Goal: Task Accomplishment & Management: Use online tool/utility

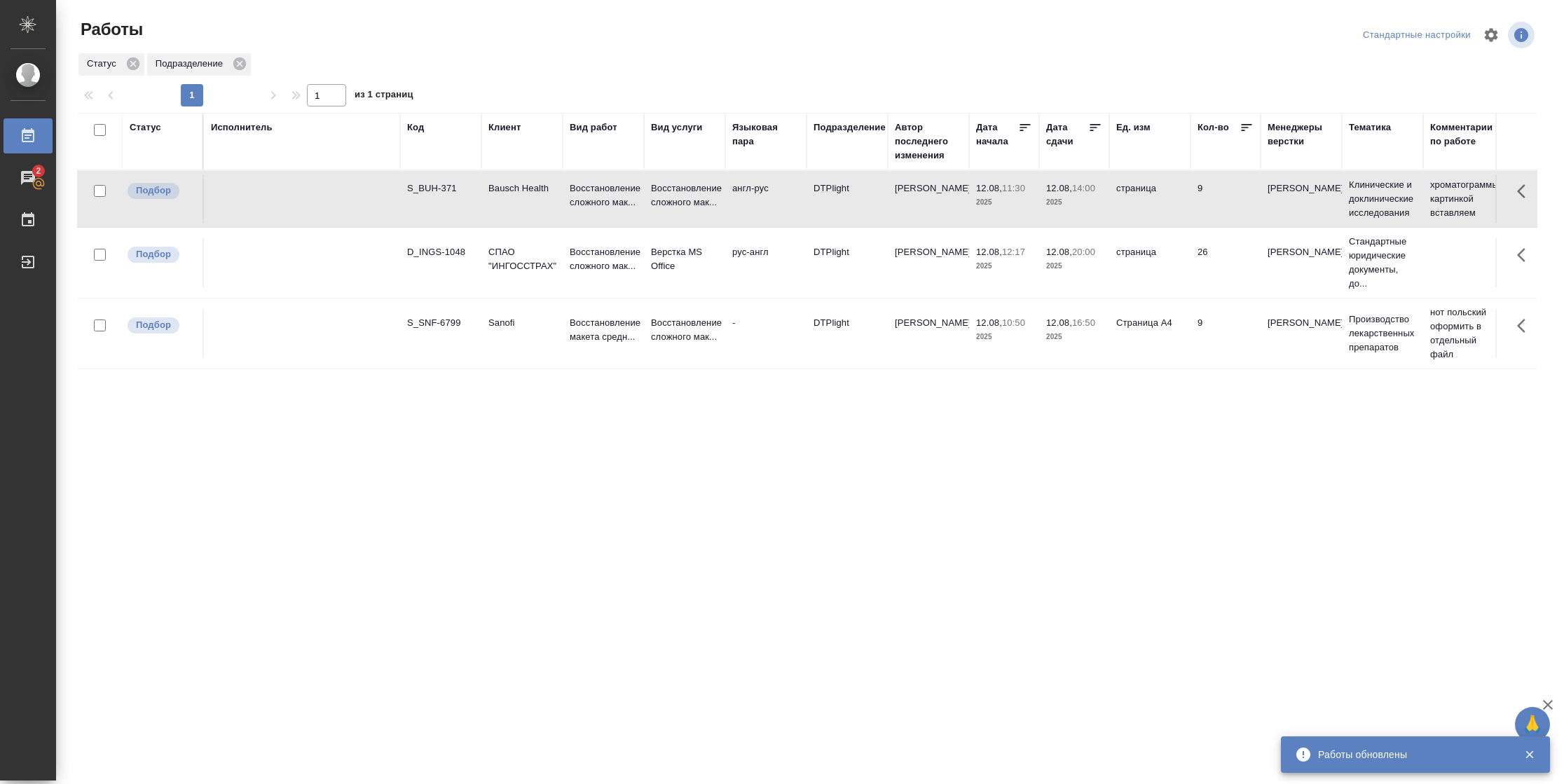
click at [1205, 223] on td "26" at bounding box center [1225, 198] width 70 height 49
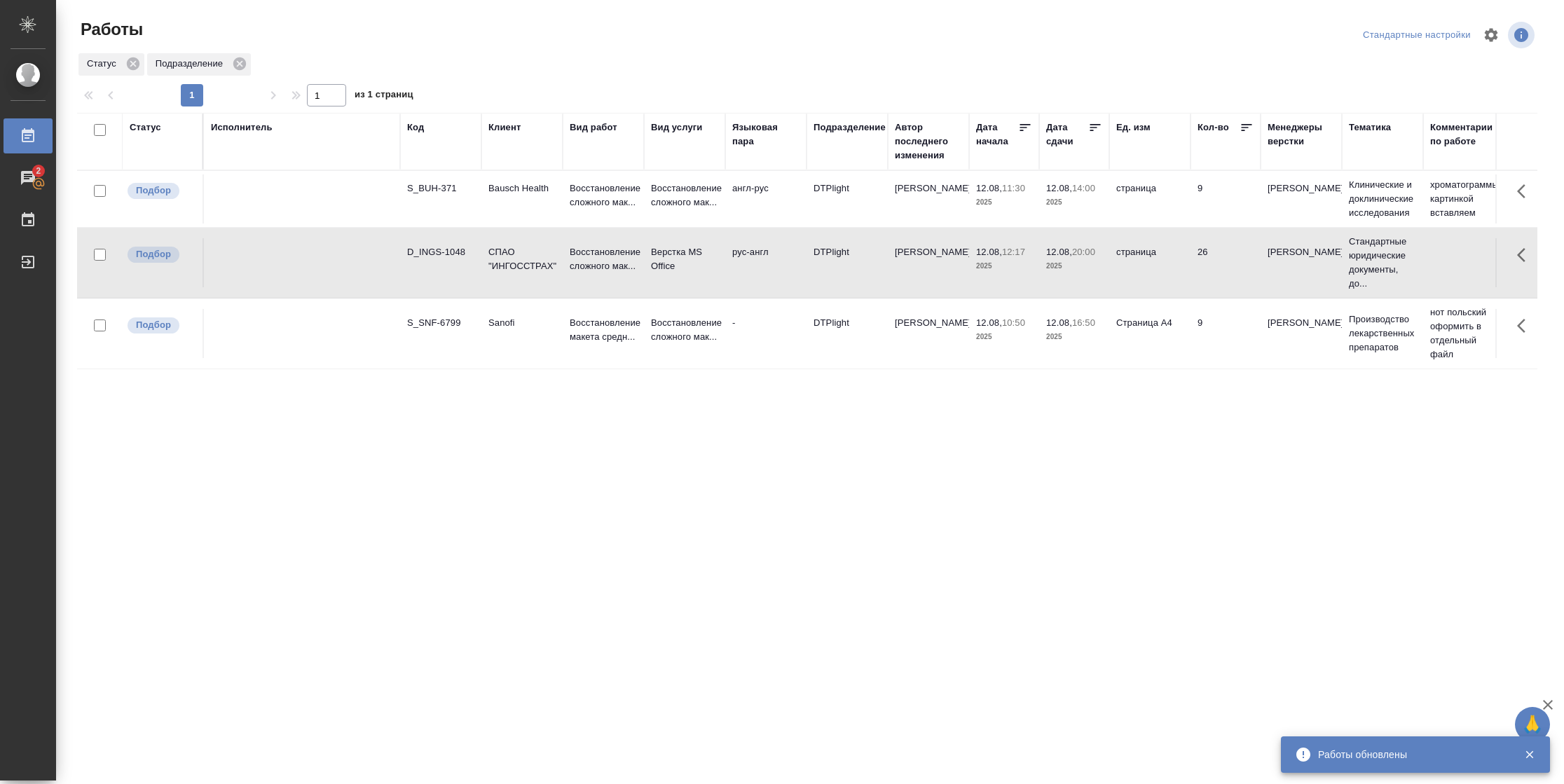
click at [1205, 223] on td "26" at bounding box center [1225, 198] width 70 height 49
click at [1159, 223] on td "Страница А4" at bounding box center [1149, 198] width 81 height 49
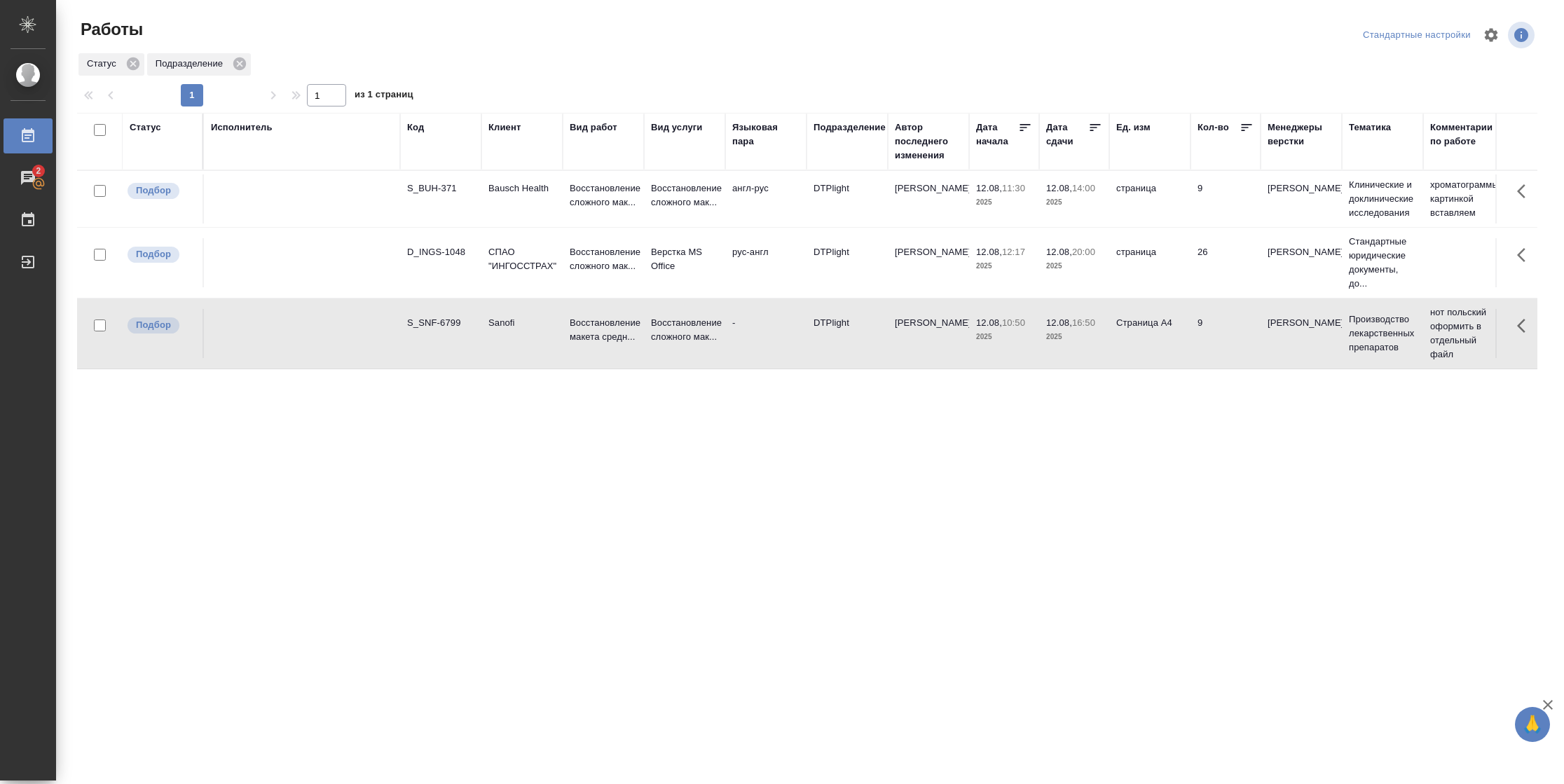
click at [1159, 223] on td "Страница А4" at bounding box center [1149, 198] width 81 height 49
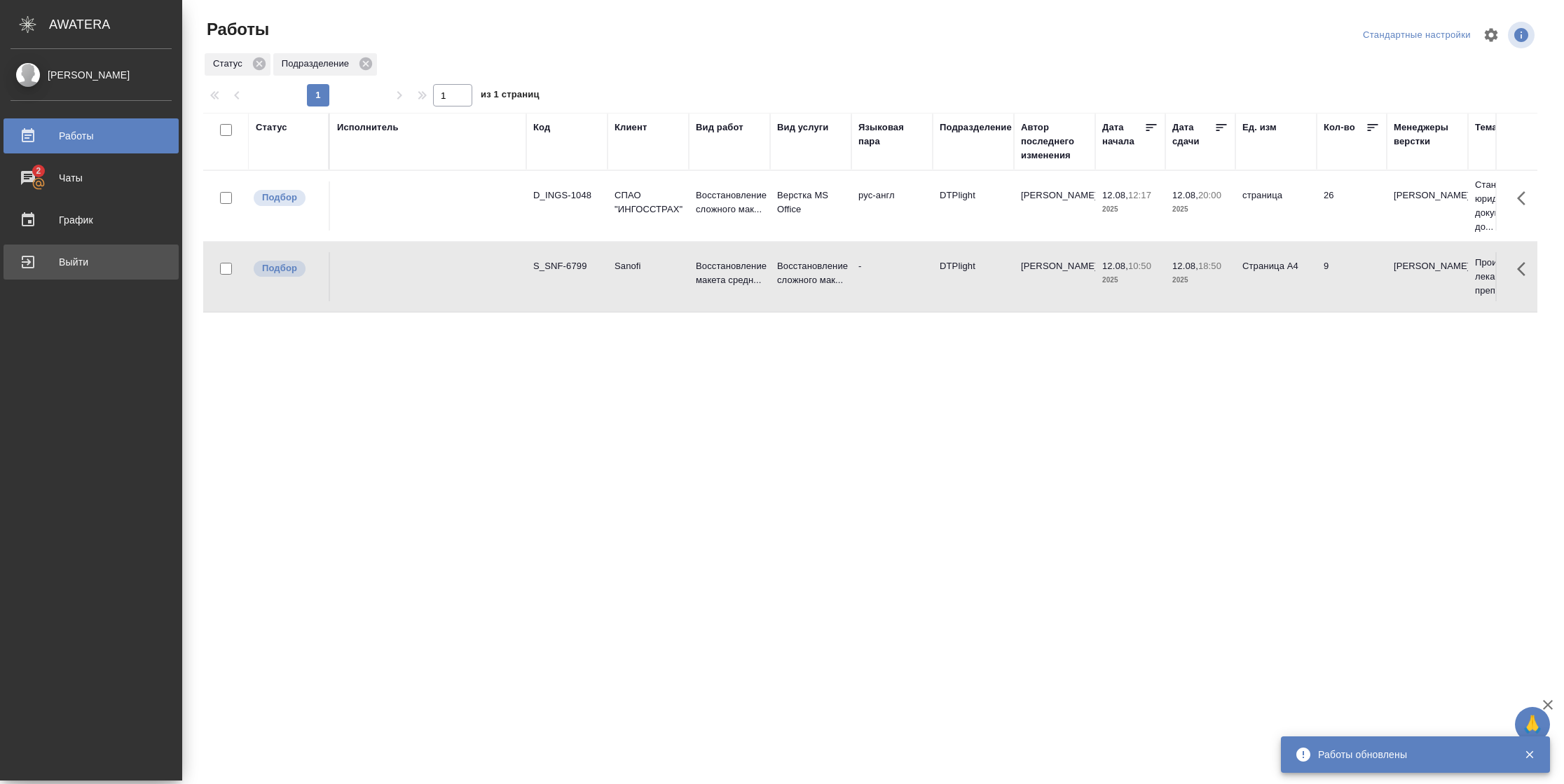
click at [41, 269] on div "Выйти" at bounding box center [91, 262] width 161 height 21
click at [23, 252] on div "Выйти" at bounding box center [91, 262] width 161 height 21
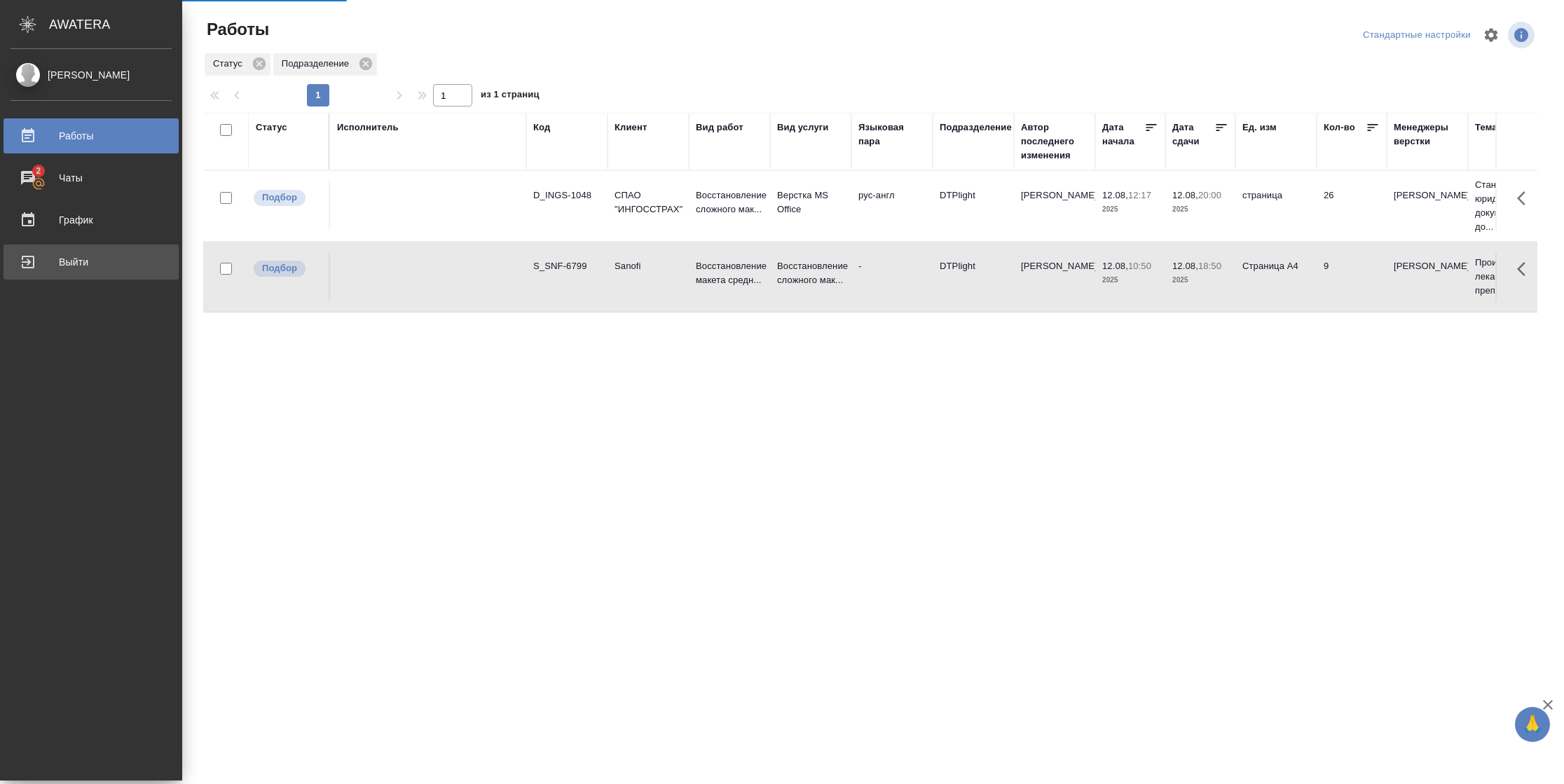
click at [45, 266] on div "Выйти" at bounding box center [91, 262] width 161 height 21
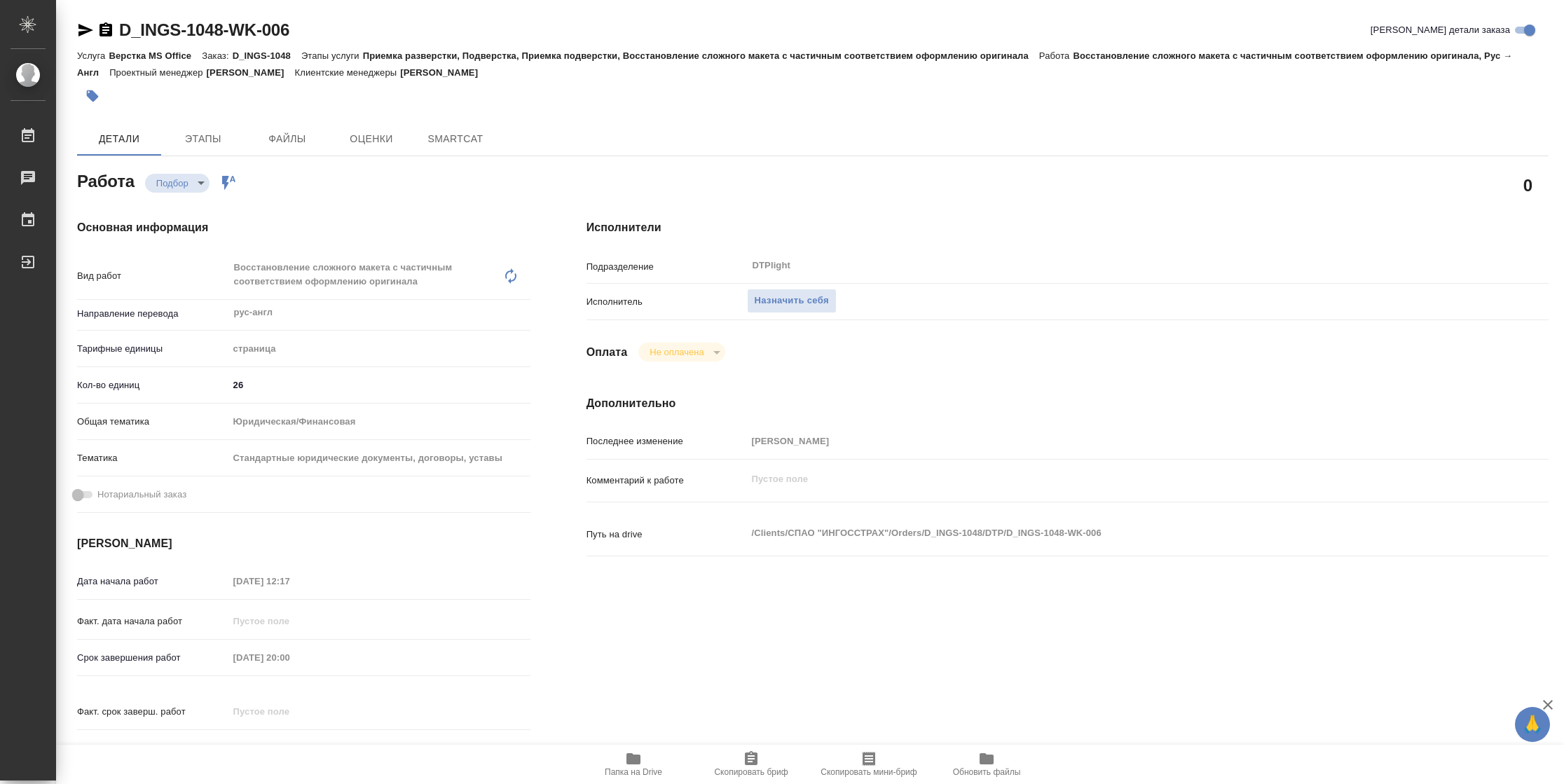
type textarea "x"
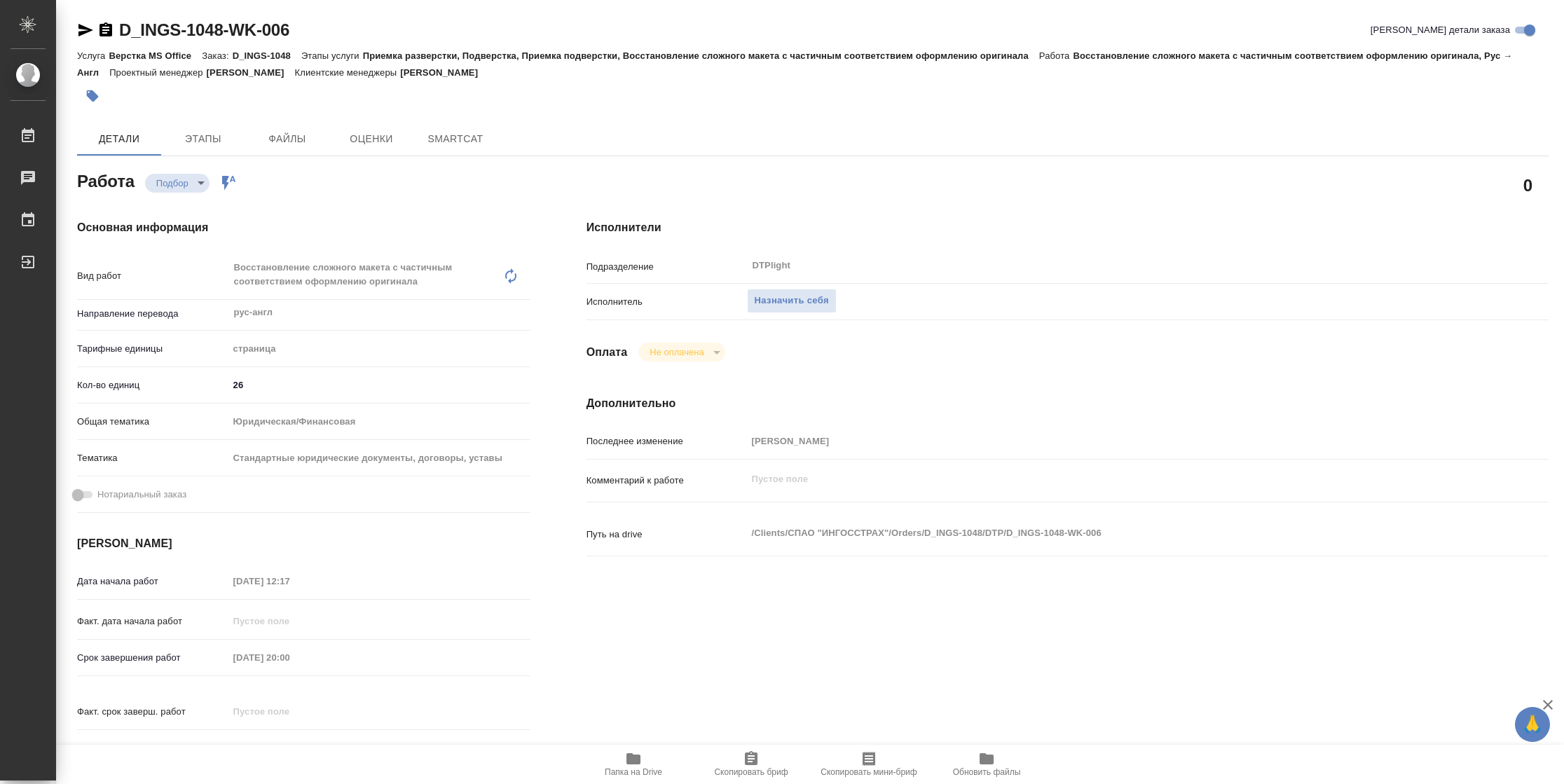
type textarea "x"
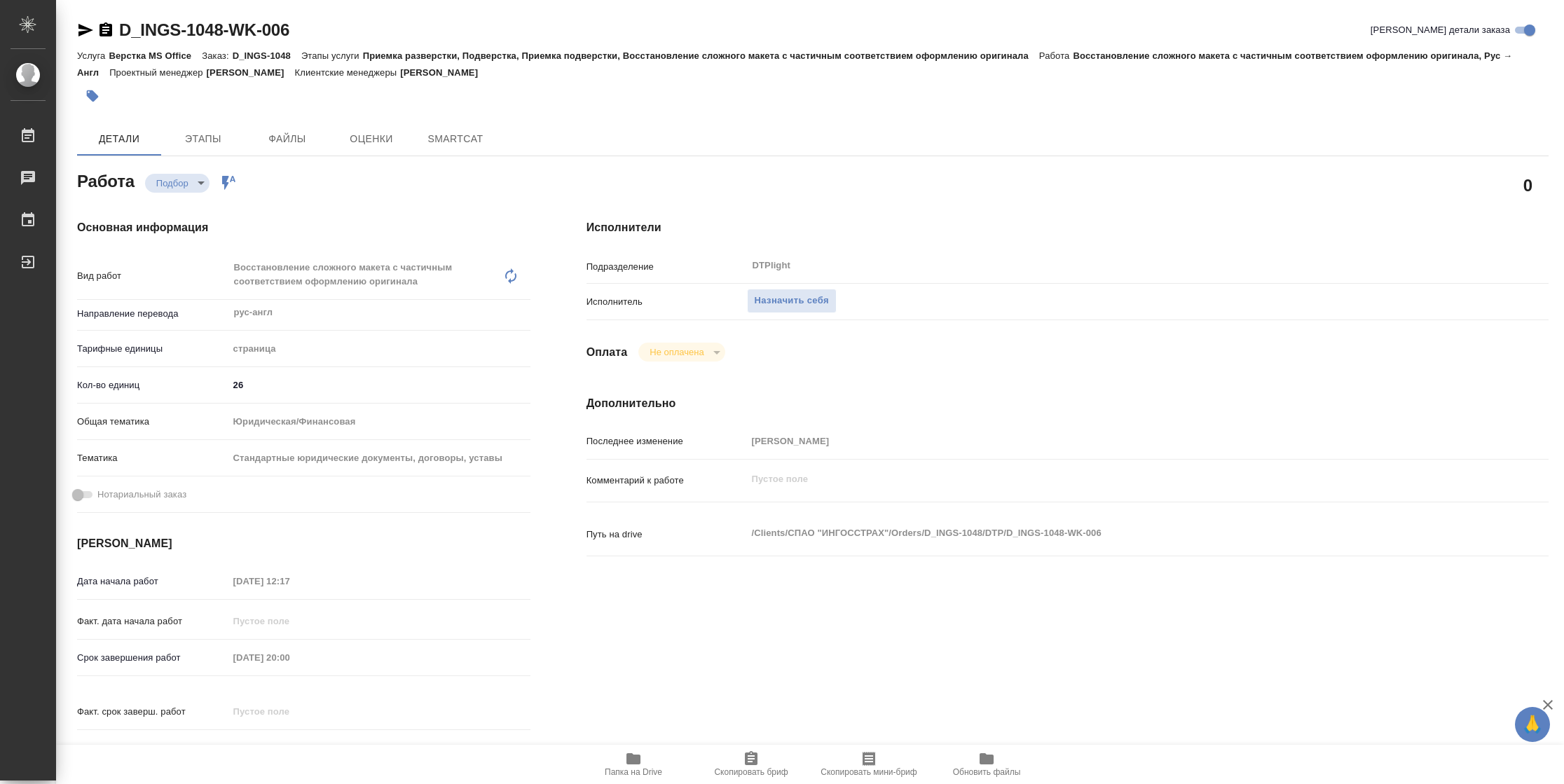
type textarea "x"
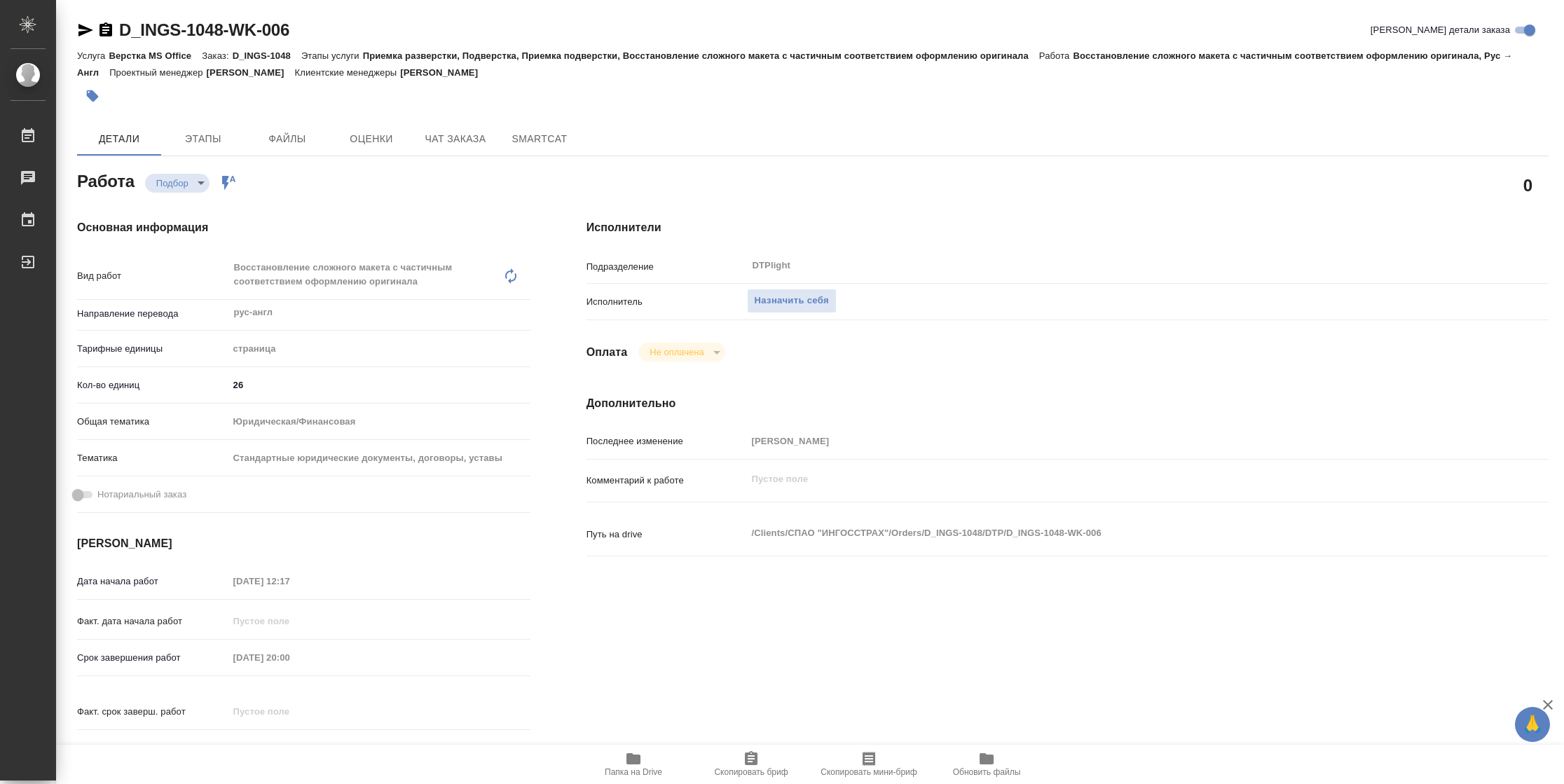
click at [636, 764] on icon "button" at bounding box center [633, 758] width 14 height 12
type textarea "x"
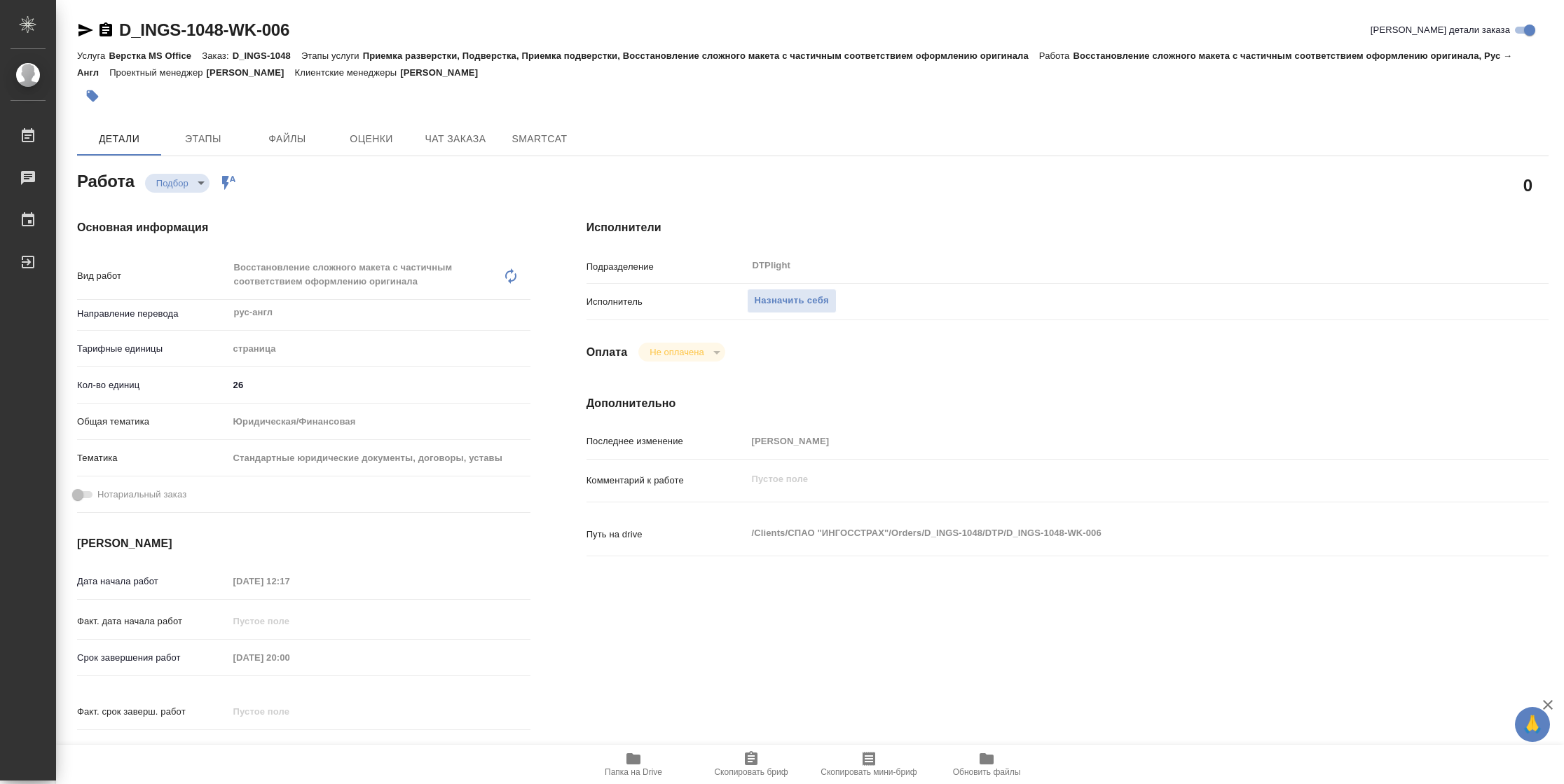
type textarea "x"
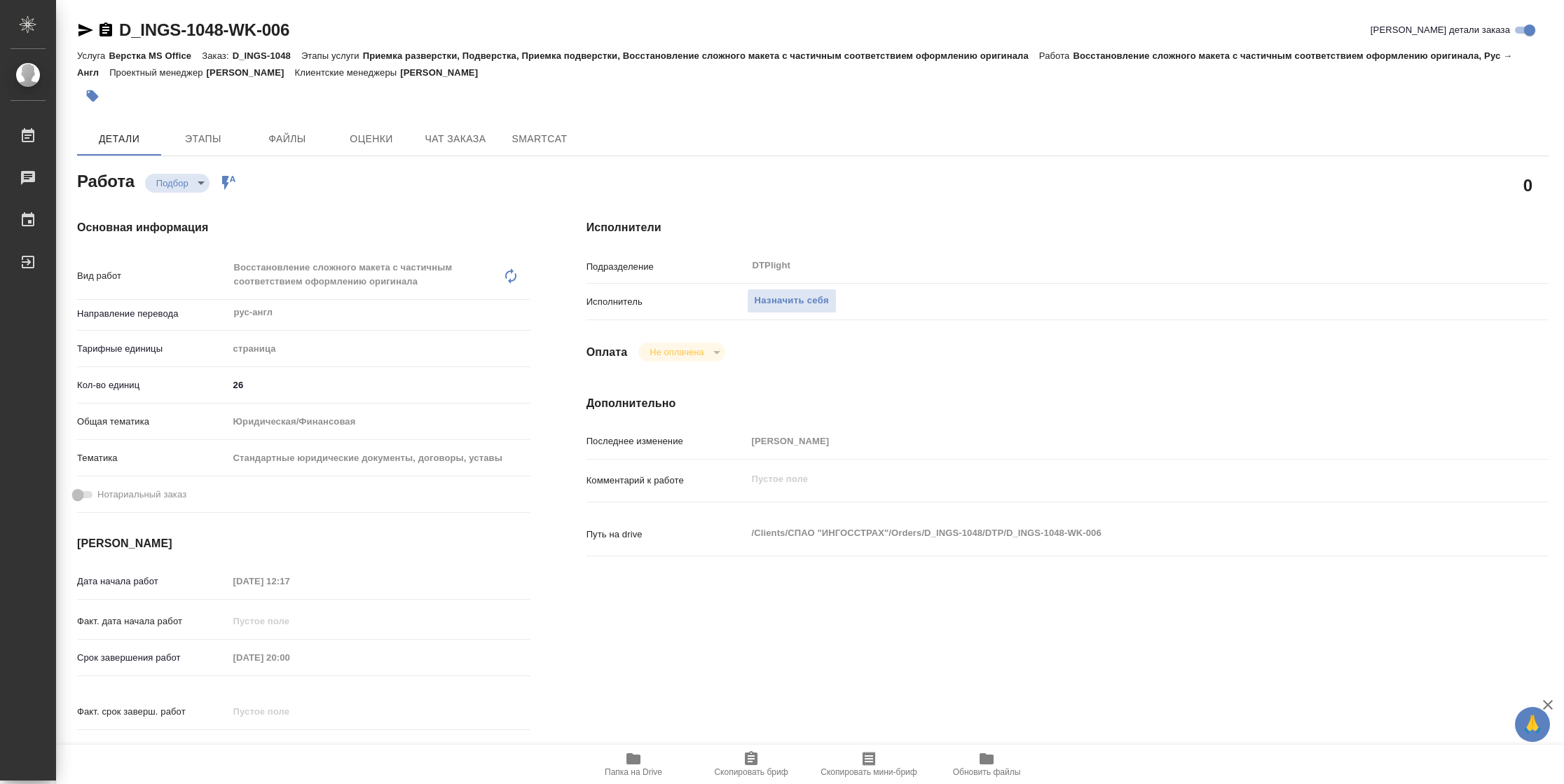
type textarea "x"
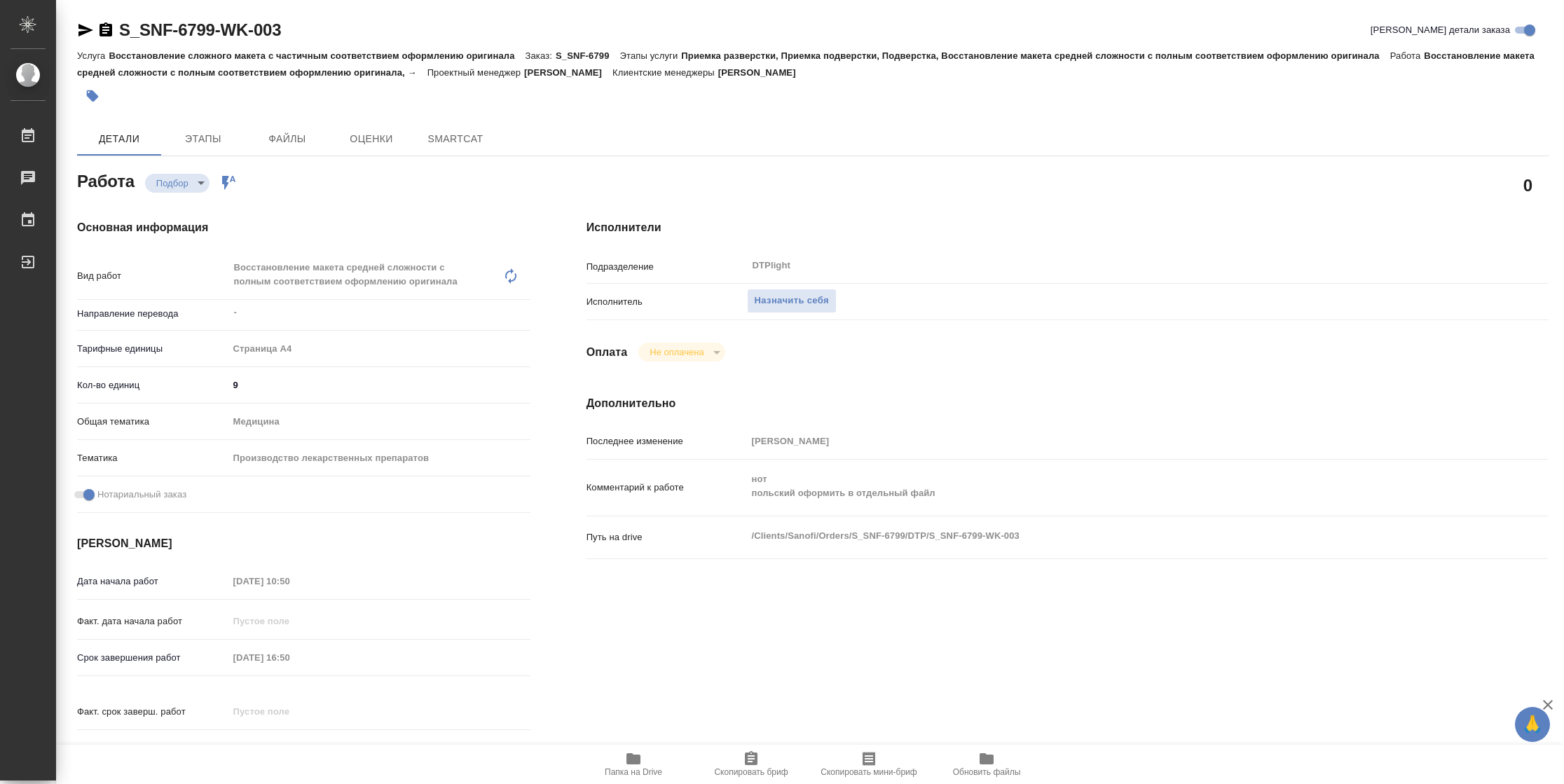
type textarea "x"
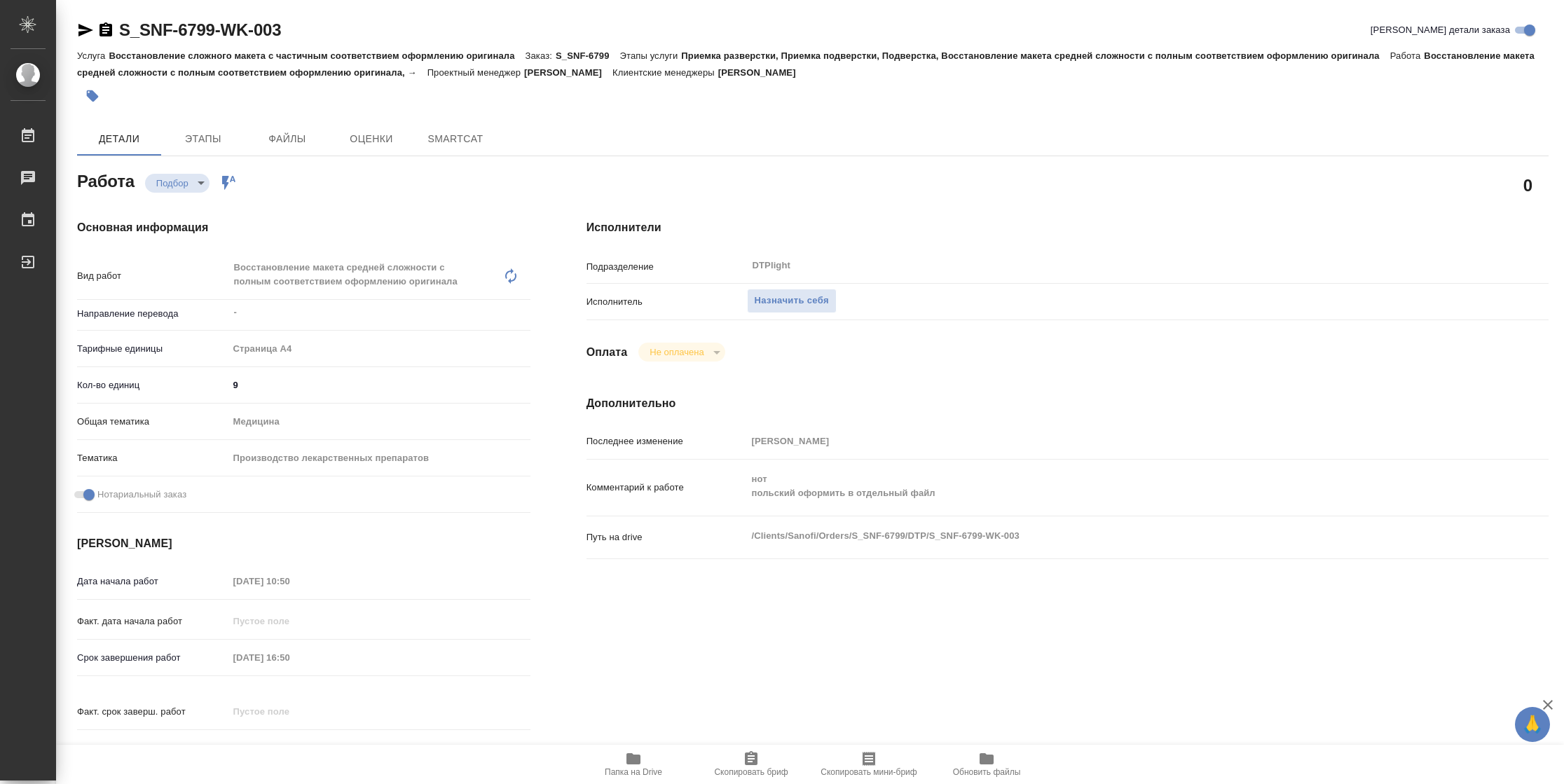
type textarea "x"
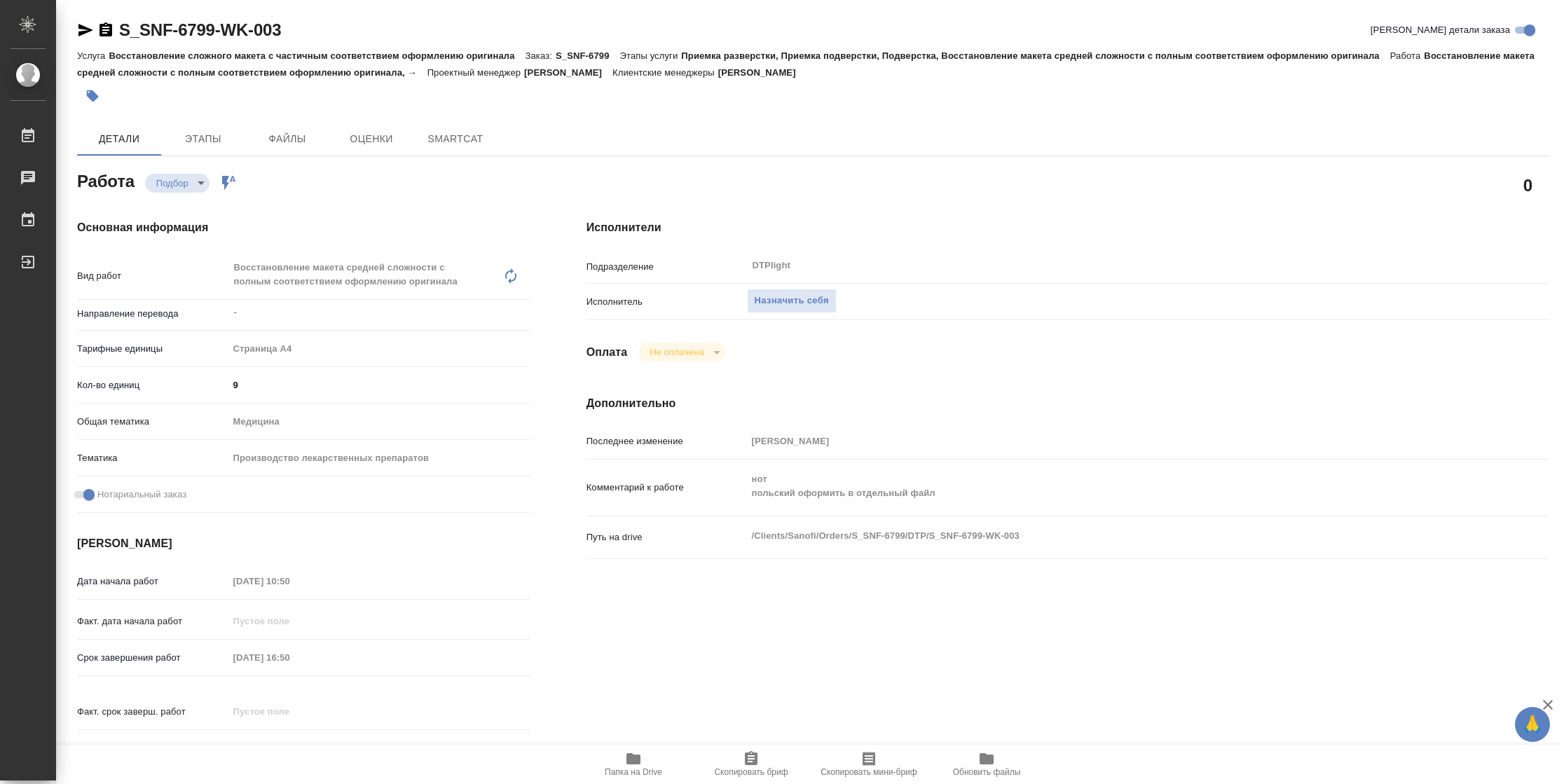
type textarea "x"
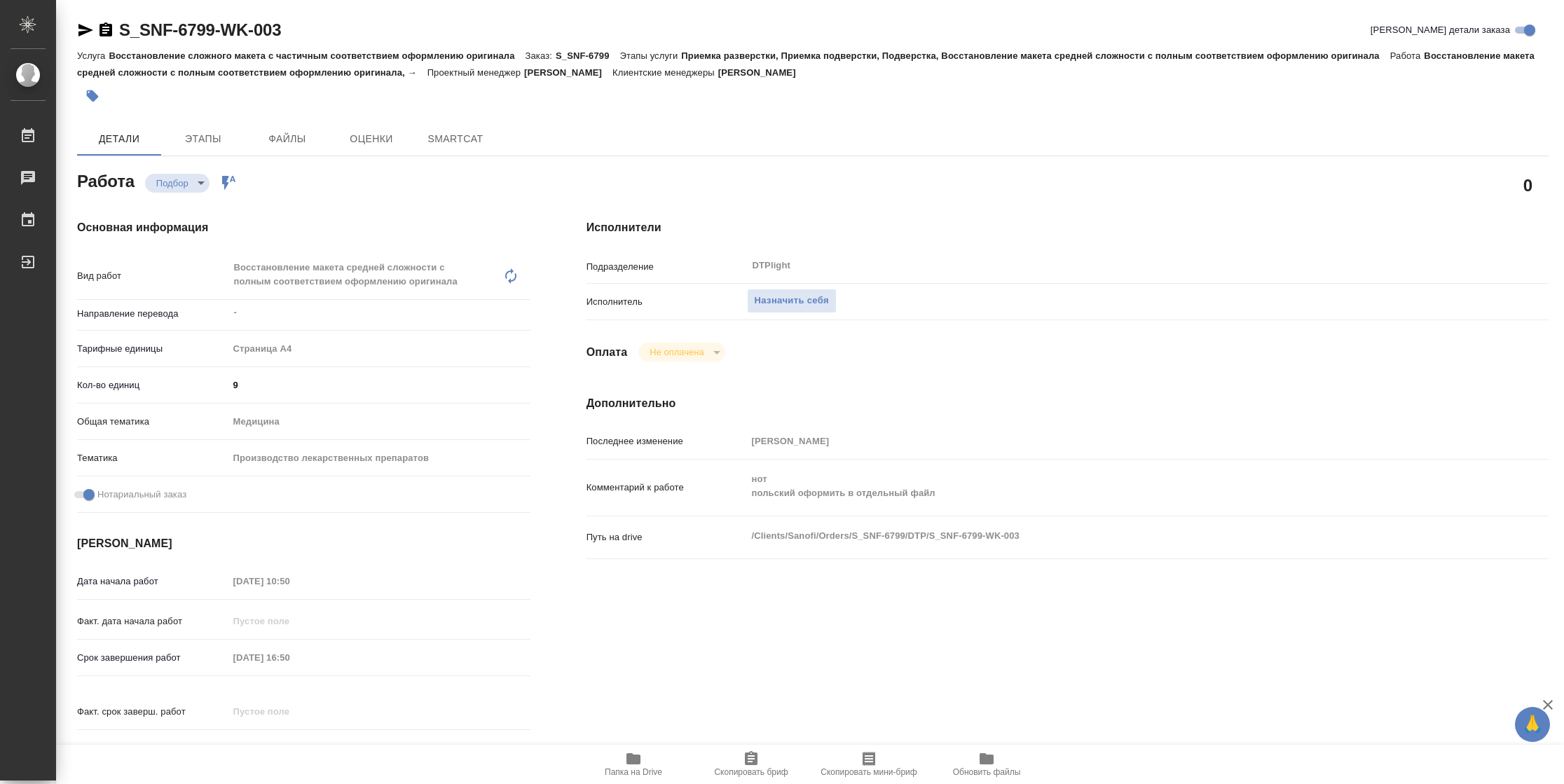
type textarea "x"
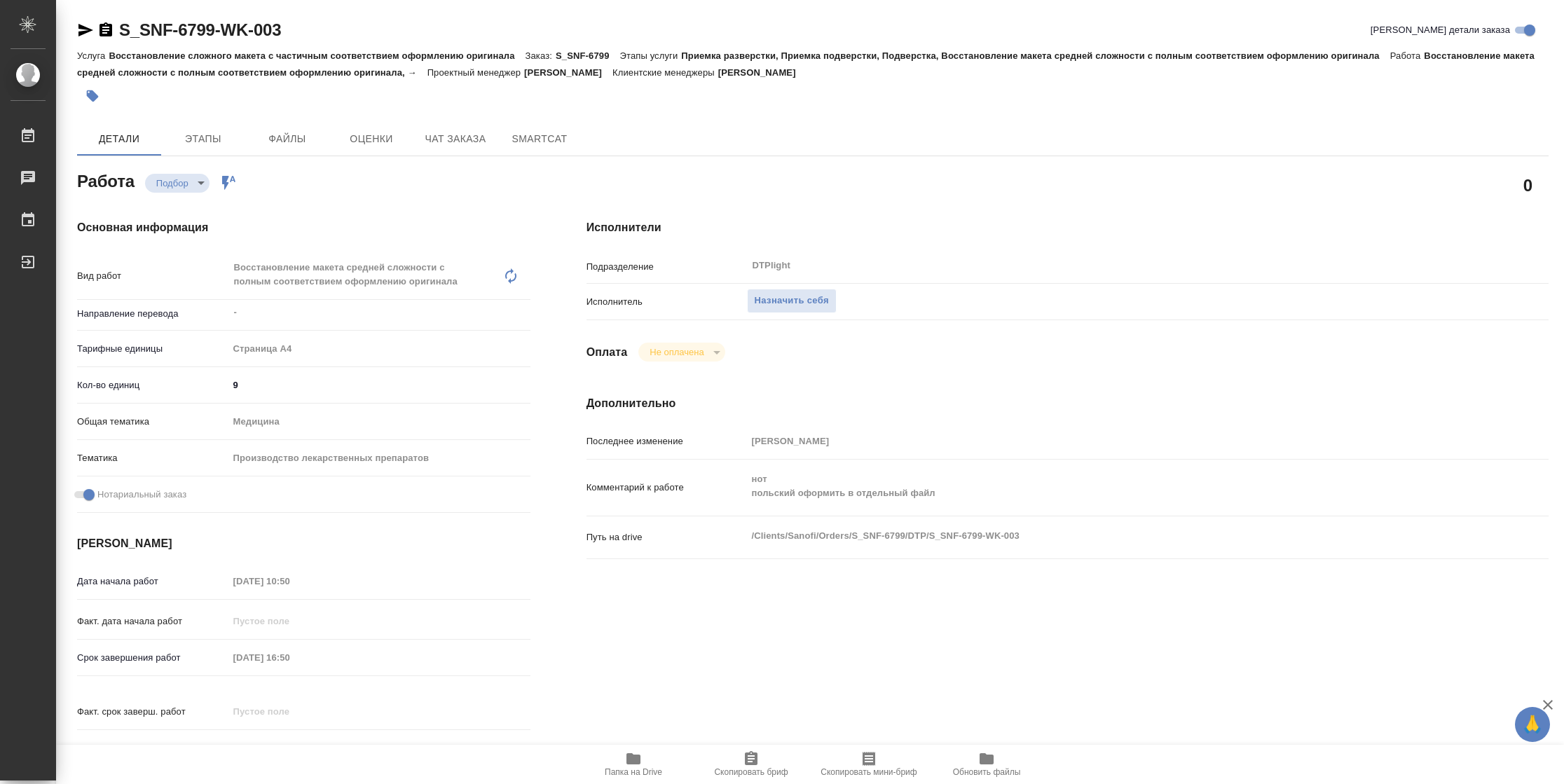
type textarea "x"
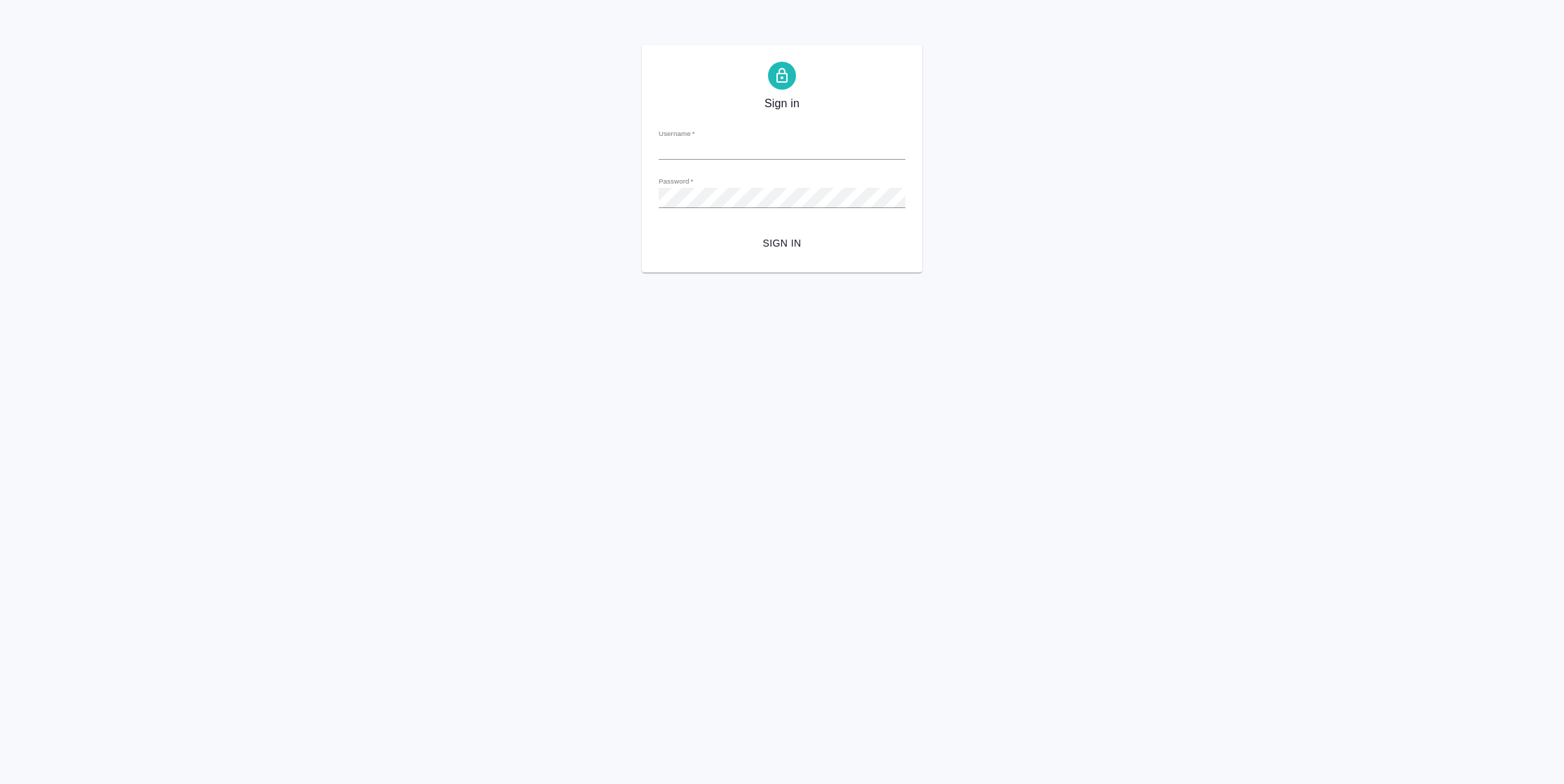
type input "[PERSON_NAME][EMAIL_ADDRESS][DOMAIN_NAME]"
click at [756, 239] on span "Sign in" at bounding box center [782, 244] width 224 height 18
